Goal: Information Seeking & Learning: Learn about a topic

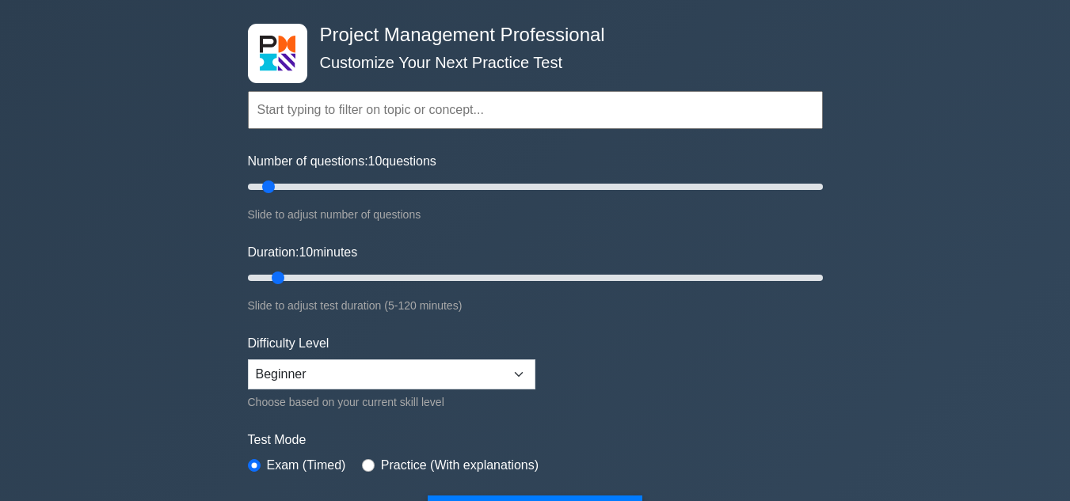
scroll to position [158, 0]
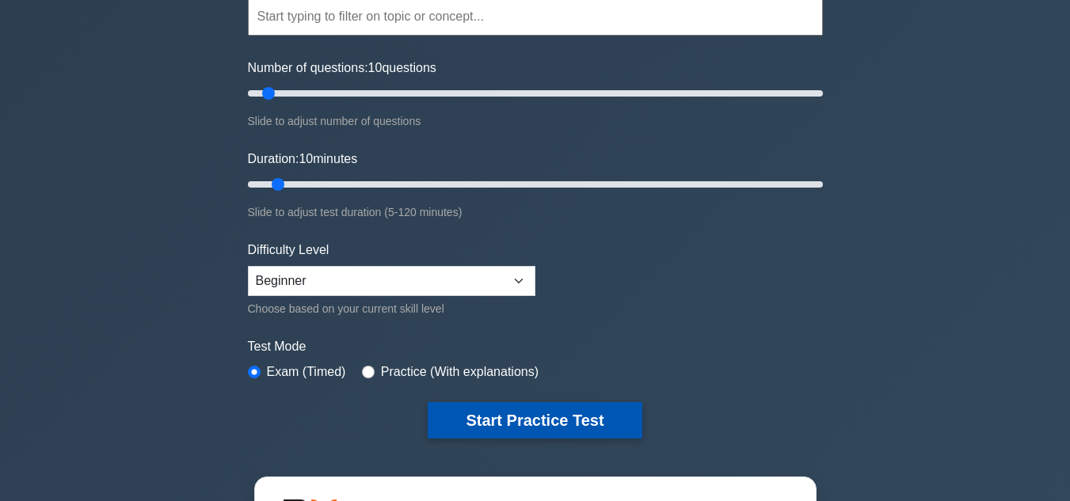
click at [473, 429] on button "Start Practice Test" at bounding box center [535, 420] width 214 height 36
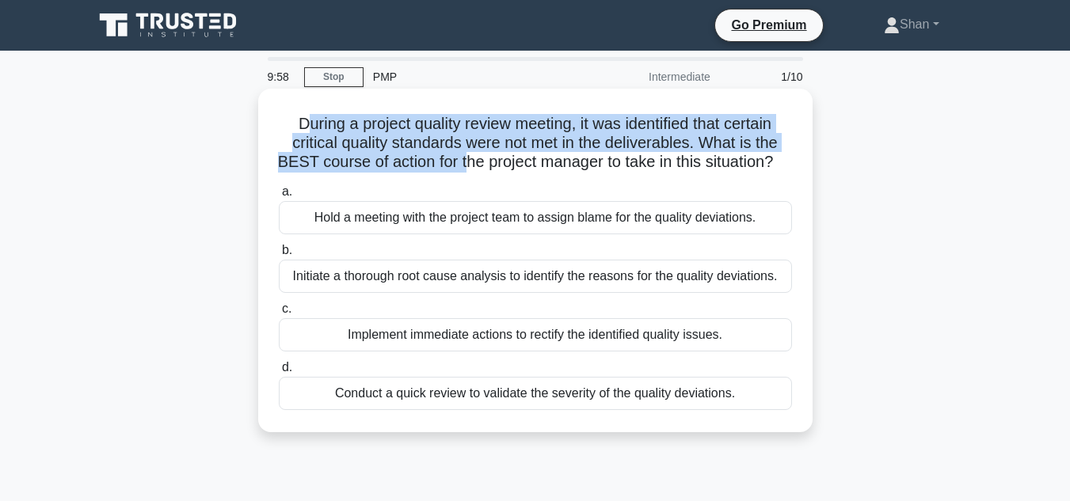
drag, startPoint x: 298, startPoint y: 122, endPoint x: 473, endPoint y: 163, distance: 180.5
click at [473, 163] on h5 "During a project quality review meeting, it was identified that certain critica…" at bounding box center [535, 143] width 516 height 59
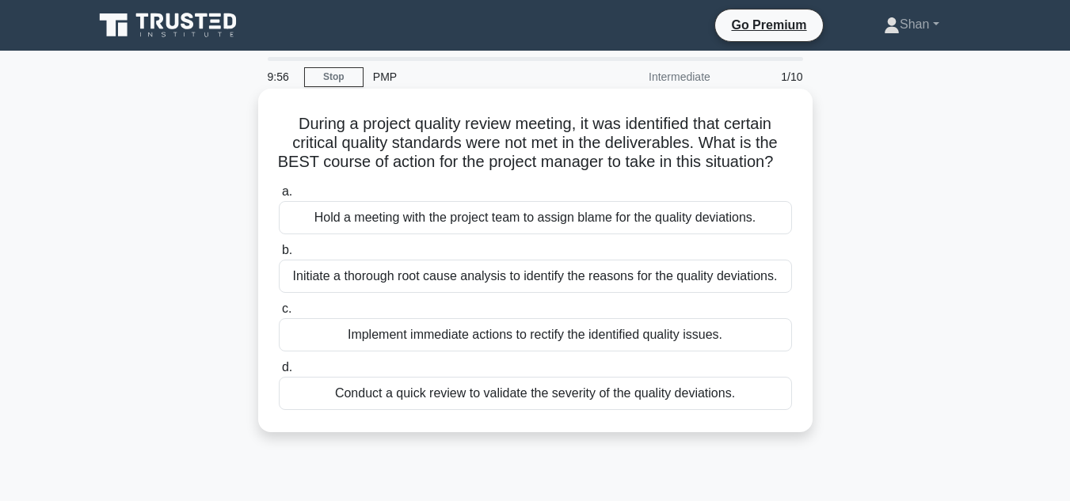
click at [773, 173] on icon ".spinner_0XTQ{transform-origin:center;animation:spinner_y6GP .75s linear infini…" at bounding box center [782, 163] width 19 height 19
drag, startPoint x: 295, startPoint y: 128, endPoint x: 490, endPoint y: 130, distance: 194.8
click at [490, 130] on h5 "During a project quality review meeting, it was identified that certain critica…" at bounding box center [535, 143] width 516 height 59
click at [530, 152] on h5 "During a project quality review meeting, it was identified that certain critica…" at bounding box center [535, 143] width 516 height 59
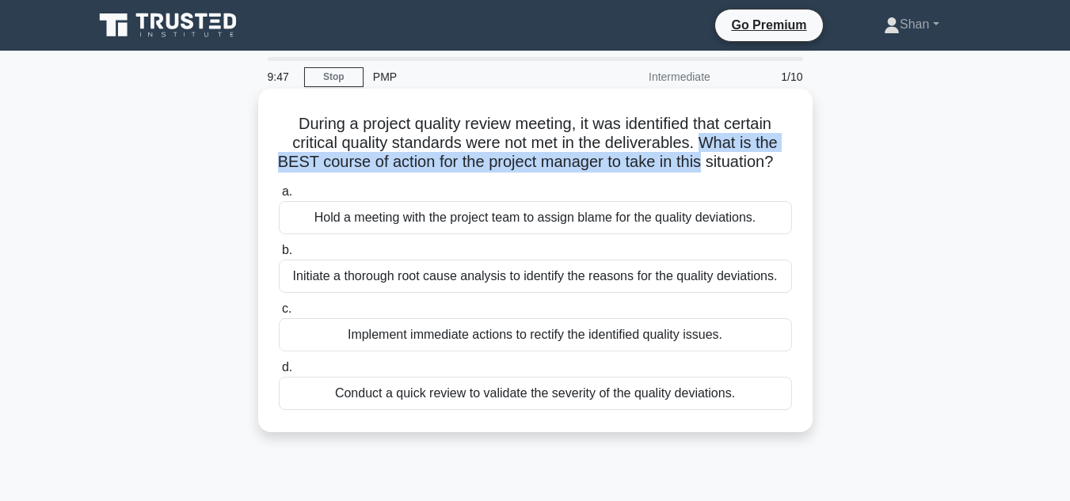
drag, startPoint x: 705, startPoint y: 143, endPoint x: 716, endPoint y: 162, distance: 22.3
click at [716, 162] on h5 "During a project quality review meeting, it was identified that certain critica…" at bounding box center [535, 143] width 516 height 59
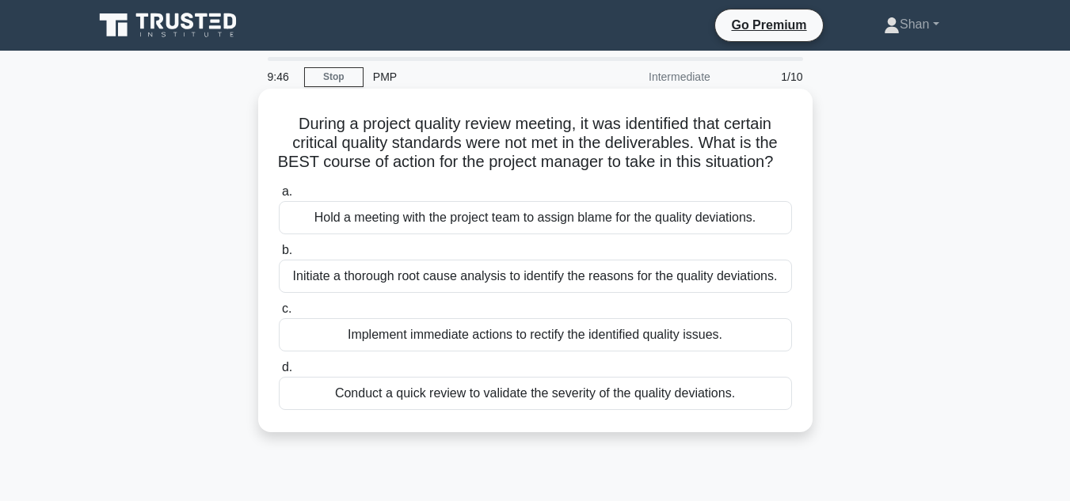
click at [757, 173] on h5 "During a project quality review meeting, it was identified that certain critica…" at bounding box center [535, 143] width 516 height 59
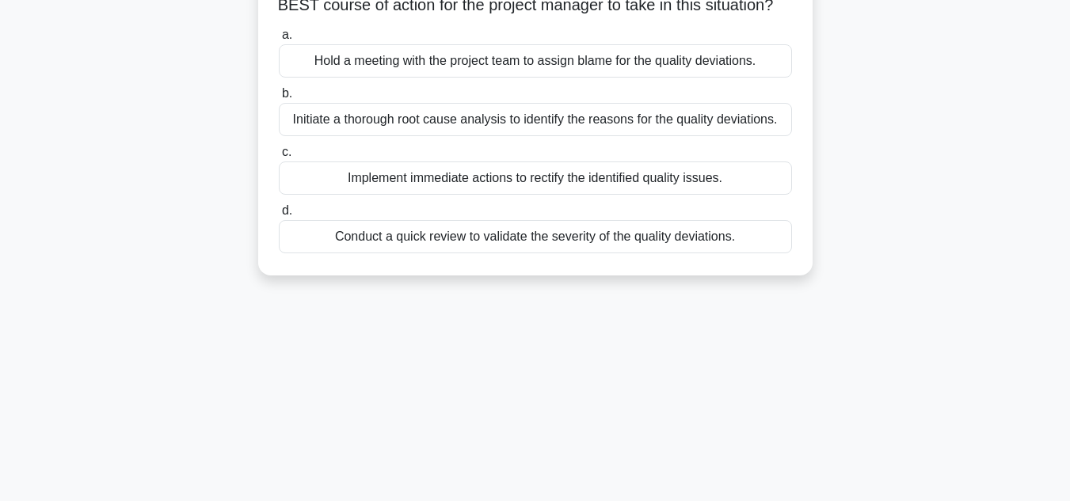
scroll to position [158, 0]
click at [419, 135] on div "Initiate a thorough root cause analysis to identify the reasons for the quality…" at bounding box center [535, 117] width 513 height 33
click at [279, 97] on input "b. Initiate a thorough root cause analysis to identify the reasons for the qual…" at bounding box center [279, 92] width 0 height 10
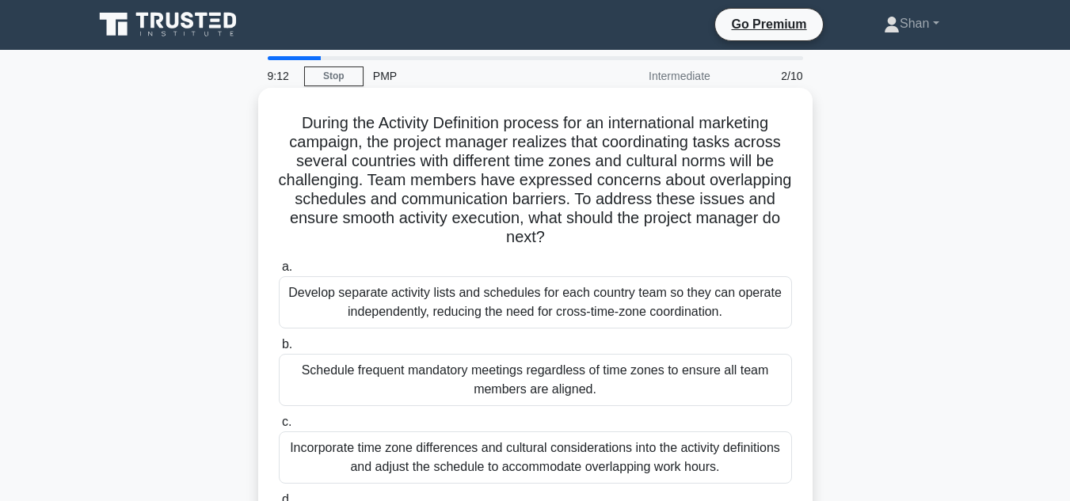
scroll to position [0, 0]
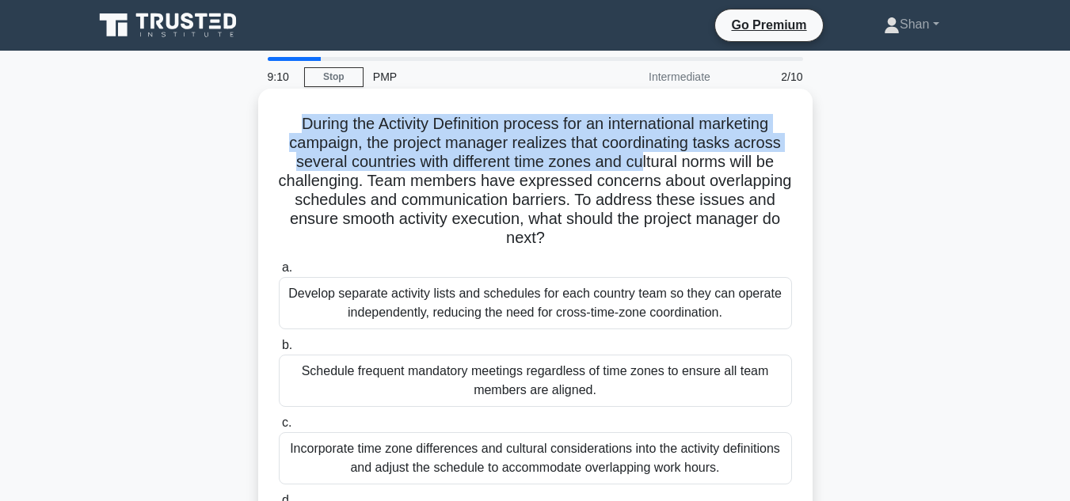
drag, startPoint x: 290, startPoint y: 118, endPoint x: 645, endPoint y: 165, distance: 358.7
click at [645, 165] on h5 "During the Activity Definition process for an international marketing campaign,…" at bounding box center [535, 181] width 516 height 135
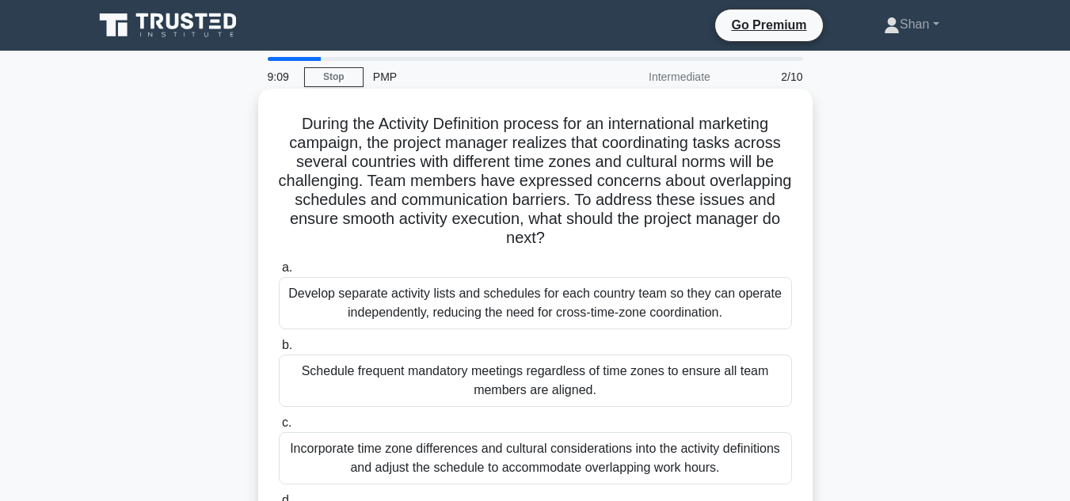
click at [670, 193] on h5 "During the Activity Definition process for an international marketing campaign,…" at bounding box center [535, 181] width 516 height 135
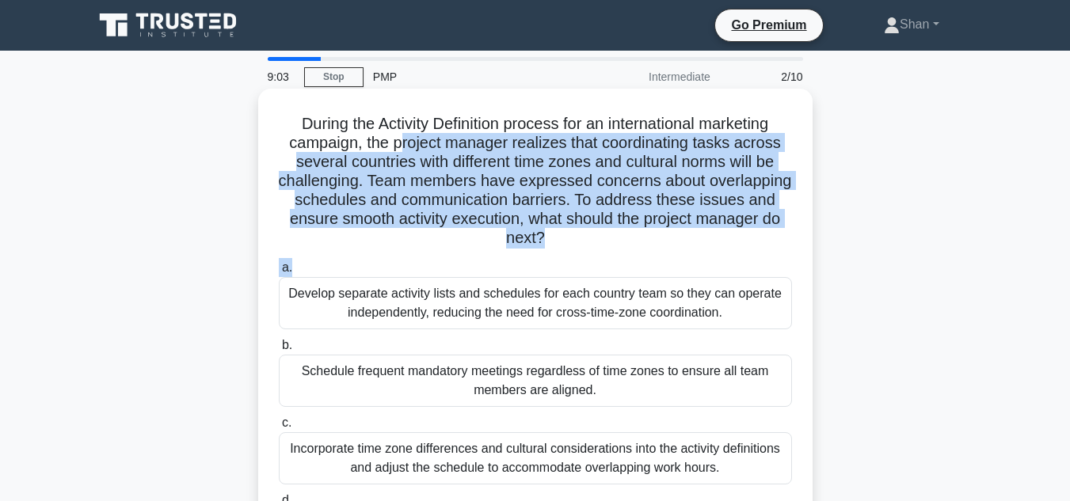
drag, startPoint x: 400, startPoint y: 145, endPoint x: 610, endPoint y: 264, distance: 241.5
click at [610, 264] on div "During the Activity Definition process for an international marketing campaign,…" at bounding box center [535, 336] width 542 height 483
click at [615, 264] on label "a. Develop separate activity lists and schedules for each country team so they …" at bounding box center [535, 293] width 513 height 71
click at [279, 264] on input "a. Develop separate activity lists and schedules for each country team so they …" at bounding box center [279, 268] width 0 height 10
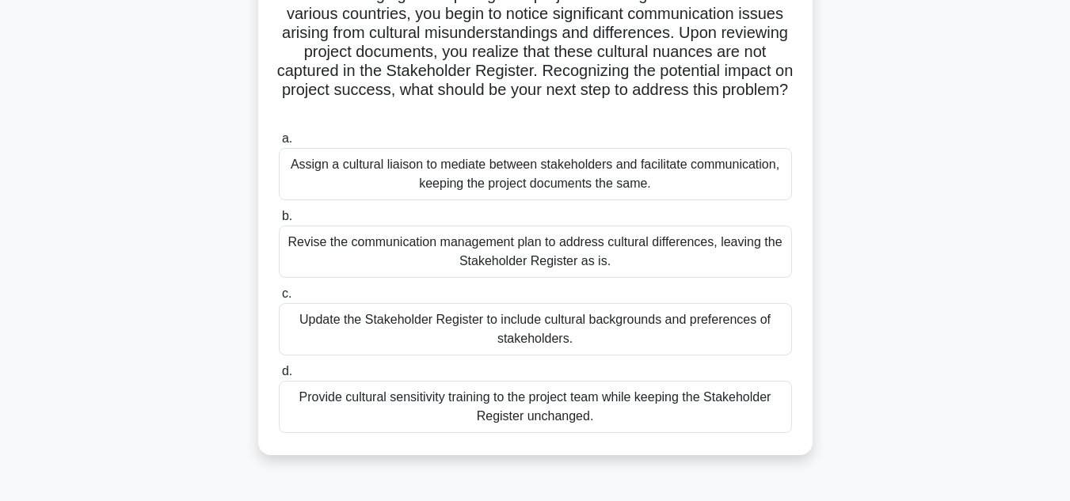
scroll to position [238, 0]
